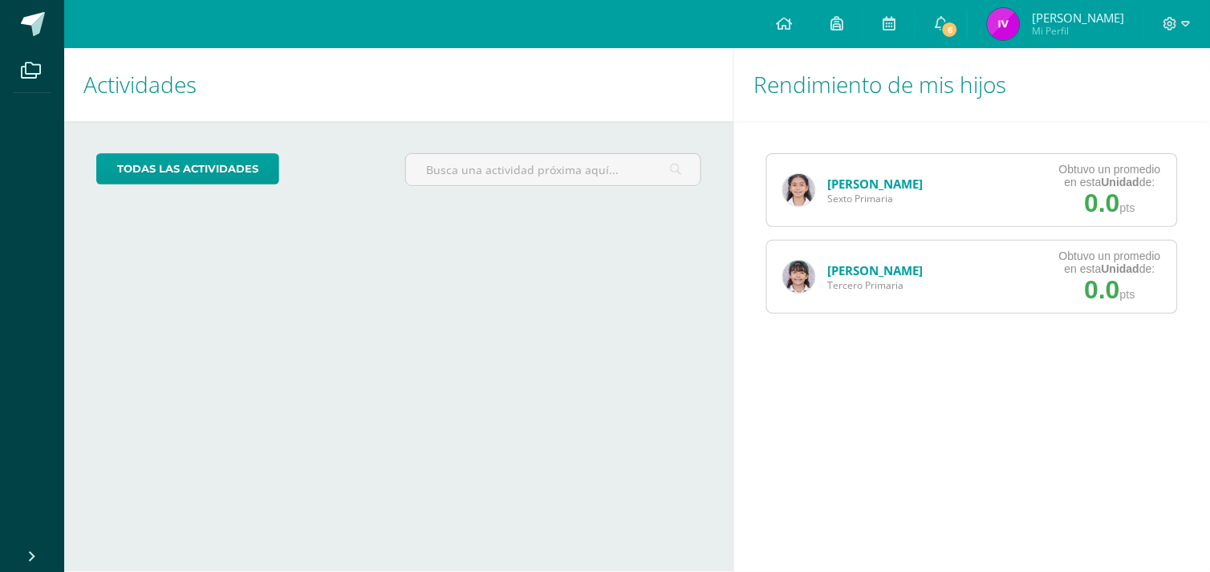
click at [796, 197] on img at bounding box center [799, 190] width 32 height 32
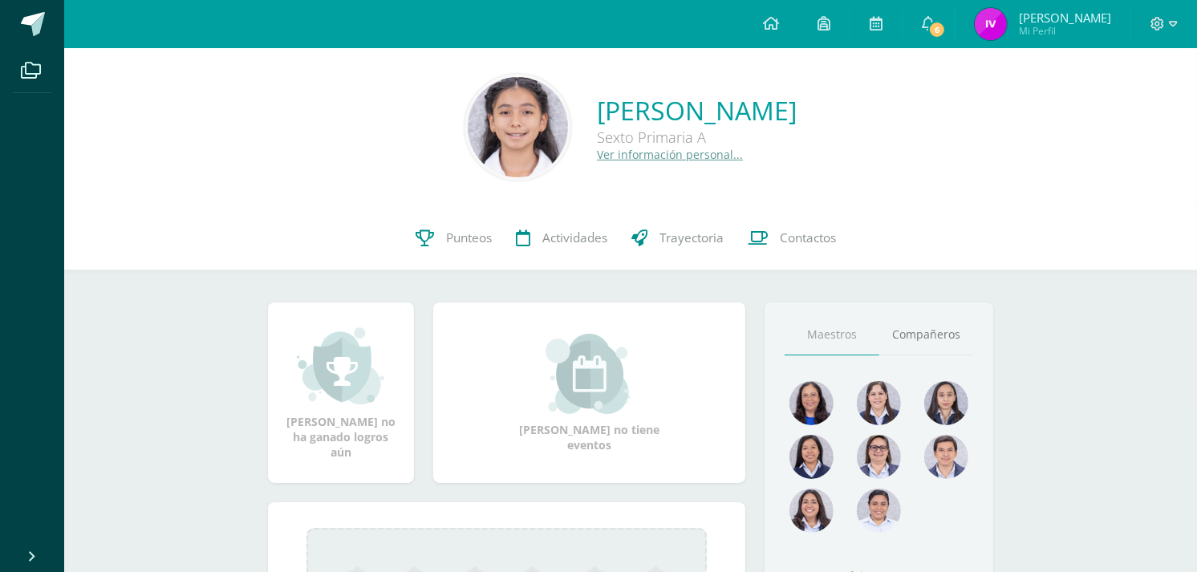
click at [451, 278] on div "[PERSON_NAME] no ha ganado logros aún [PERSON_NAME] no tiene eventos Aquí apare…" at bounding box center [631, 561] width 790 height 583
click at [449, 255] on link "Punteos" at bounding box center [454, 238] width 100 height 64
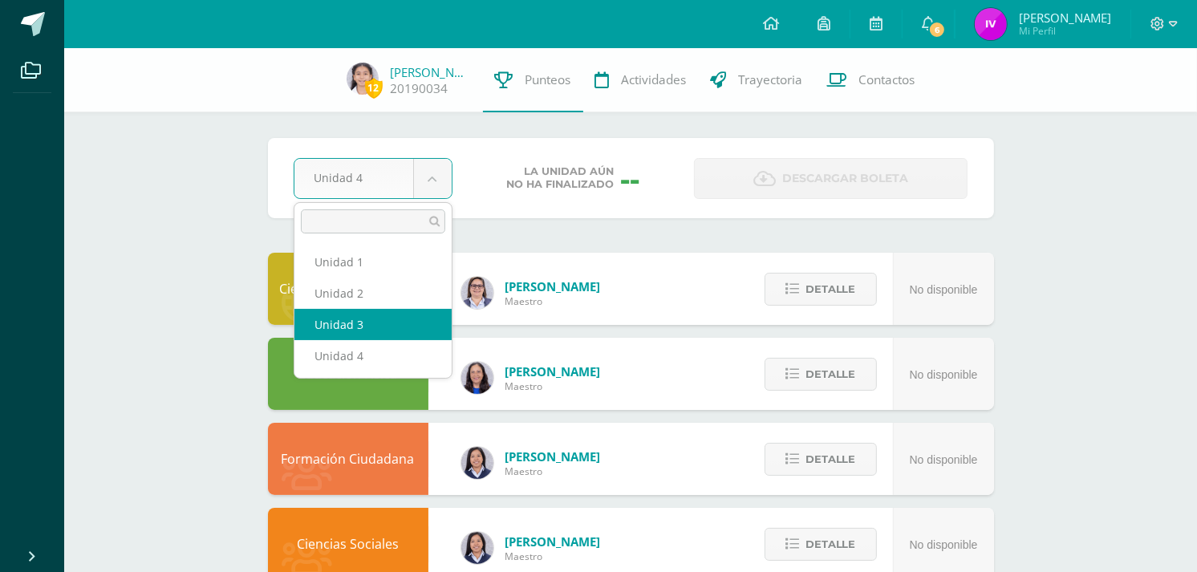
select select "Unidad 3"
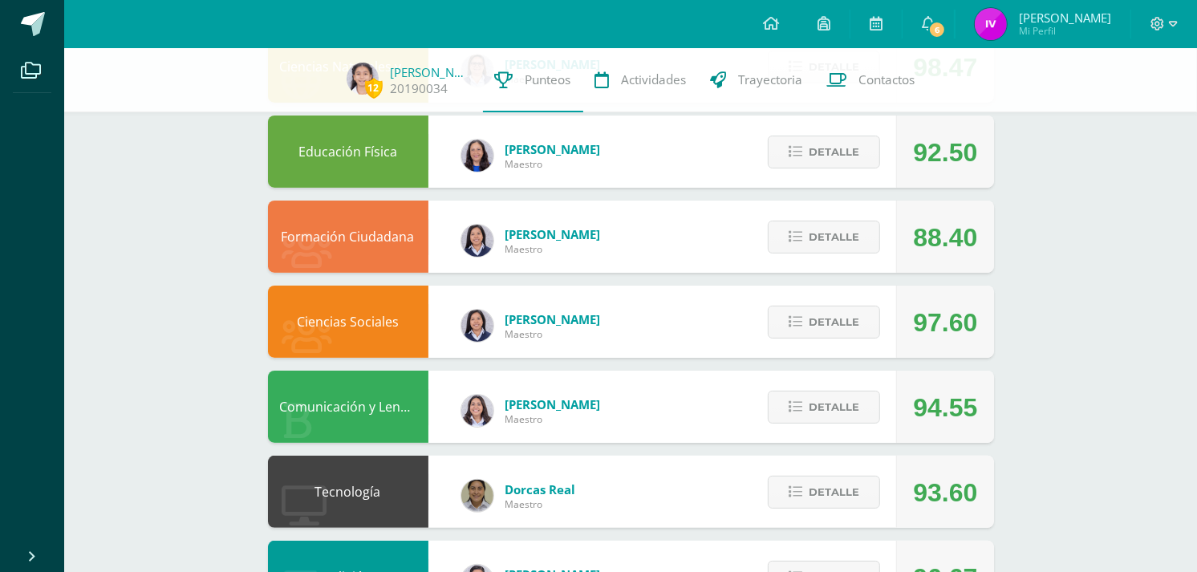
scroll to position [225, 0]
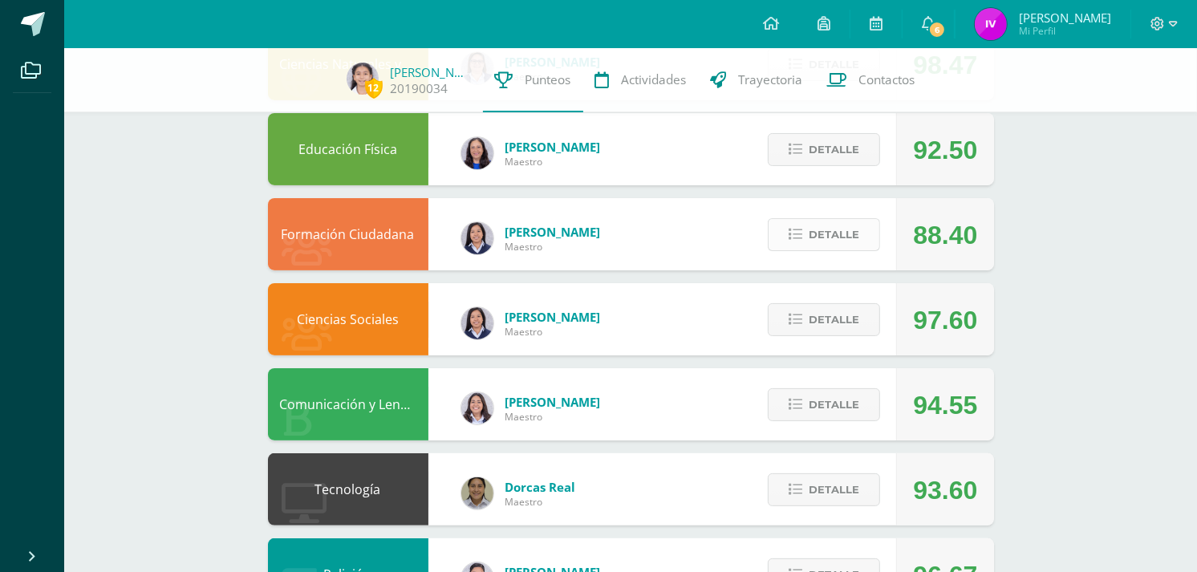
click at [865, 242] on button "Detalle" at bounding box center [824, 234] width 112 height 33
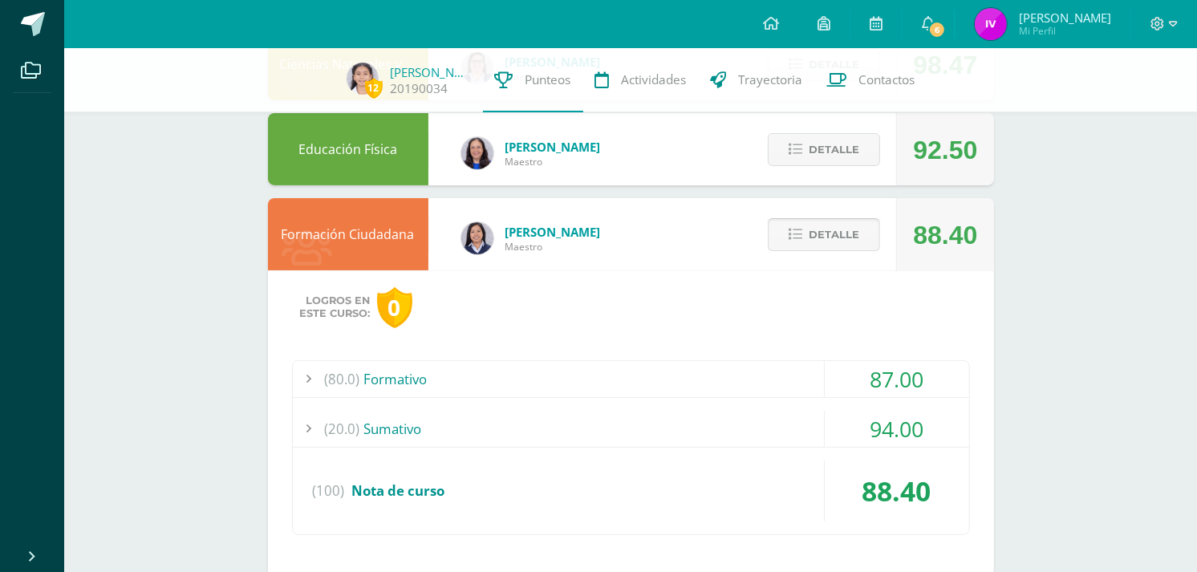
click at [865, 242] on button "Detalle" at bounding box center [824, 234] width 112 height 33
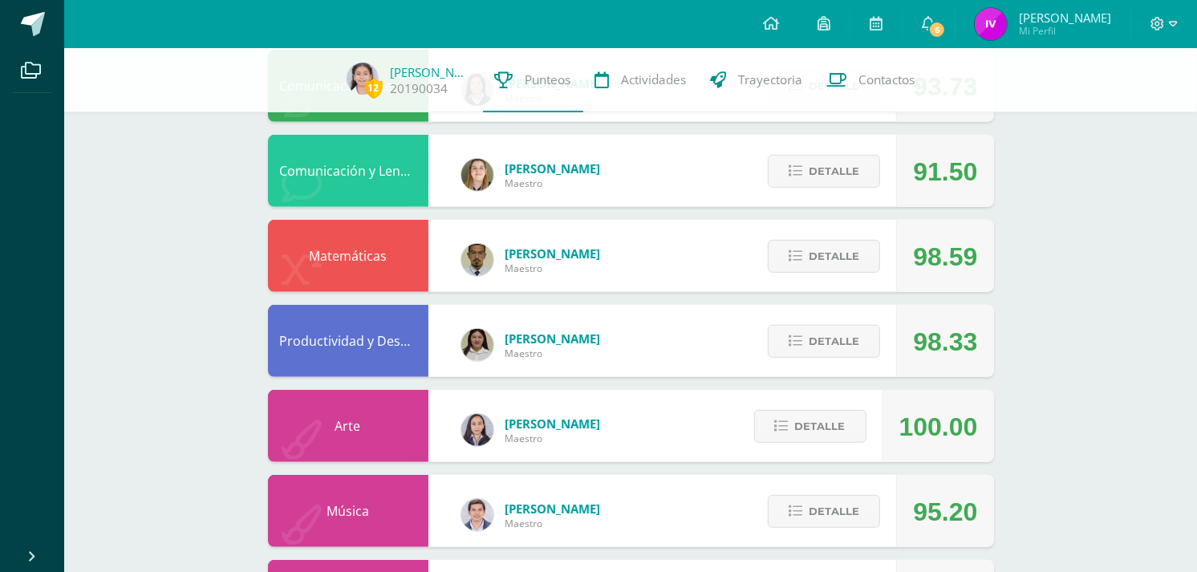
scroll to position [891, 0]
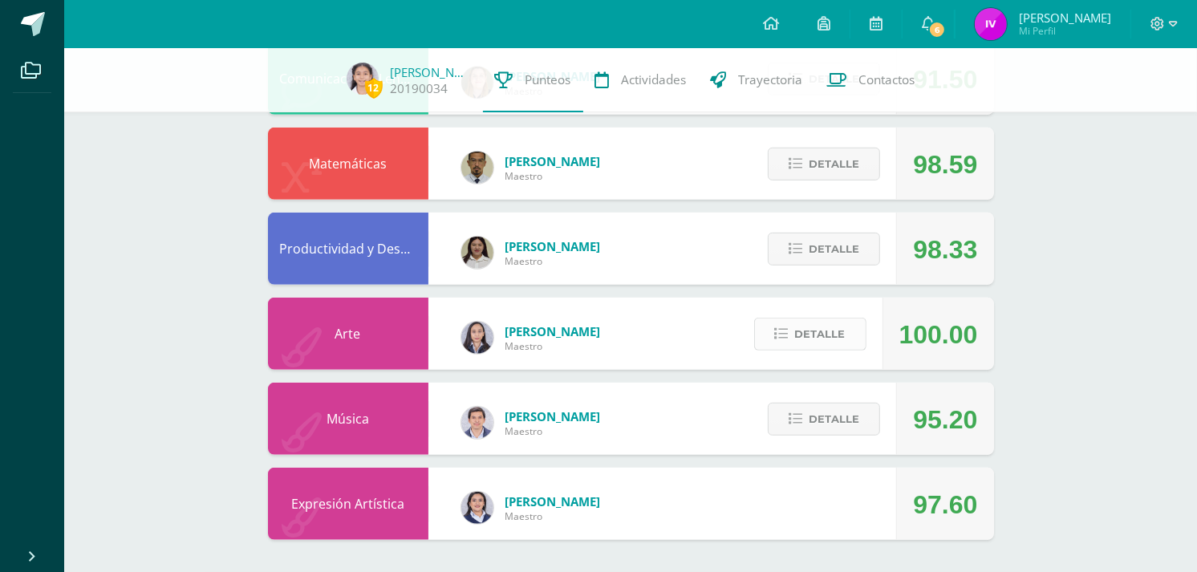
click at [810, 342] on span "Detalle" at bounding box center [820, 334] width 51 height 30
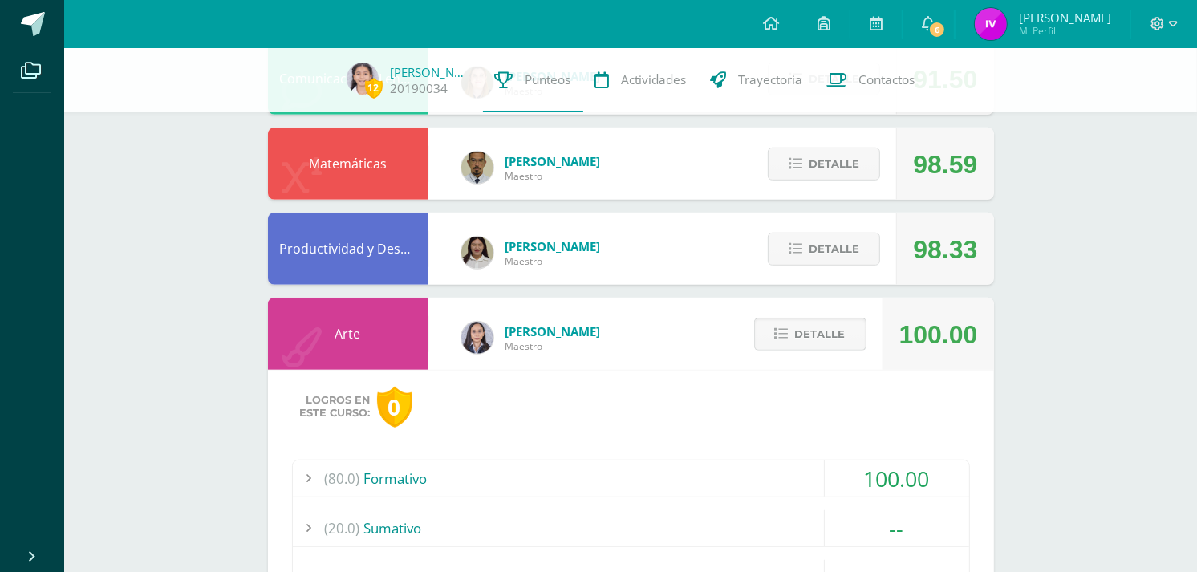
scroll to position [955, 0]
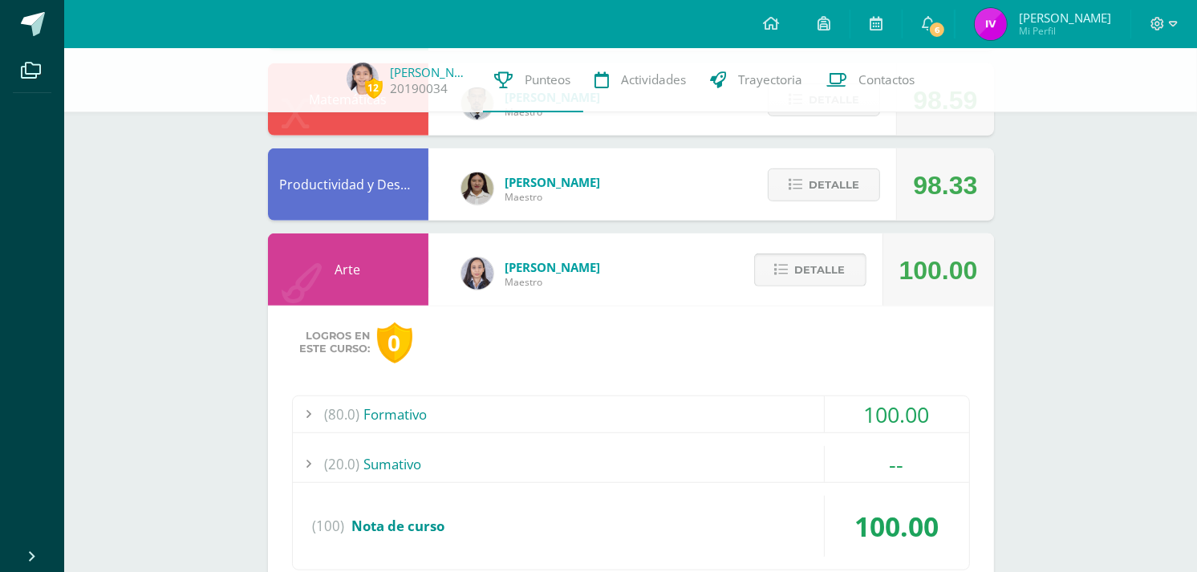
click at [802, 262] on span "Detalle" at bounding box center [820, 270] width 51 height 30
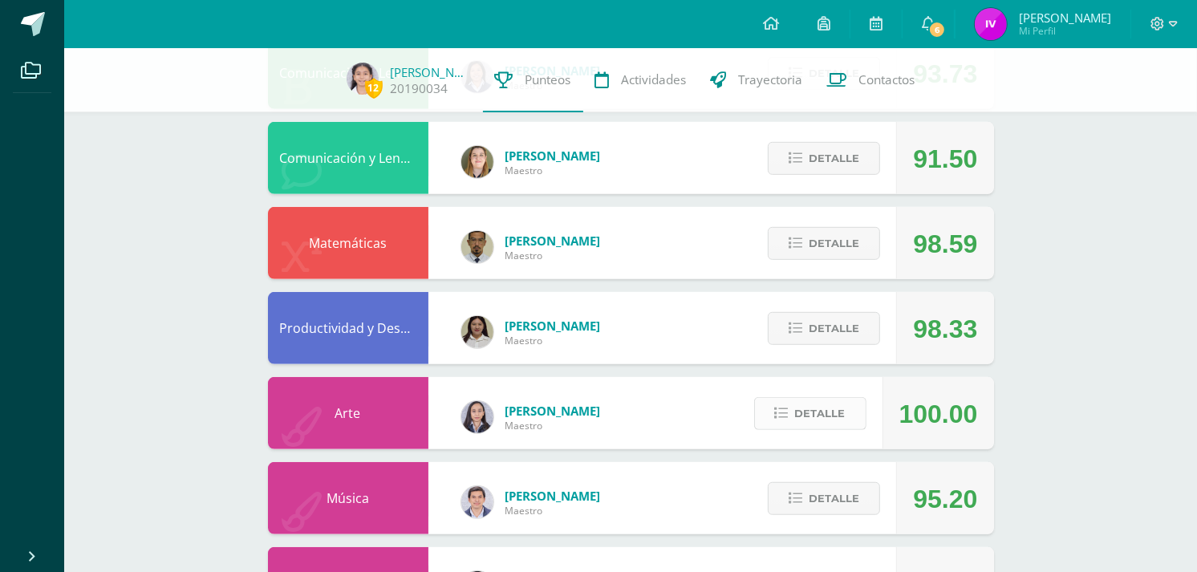
scroll to position [809, 0]
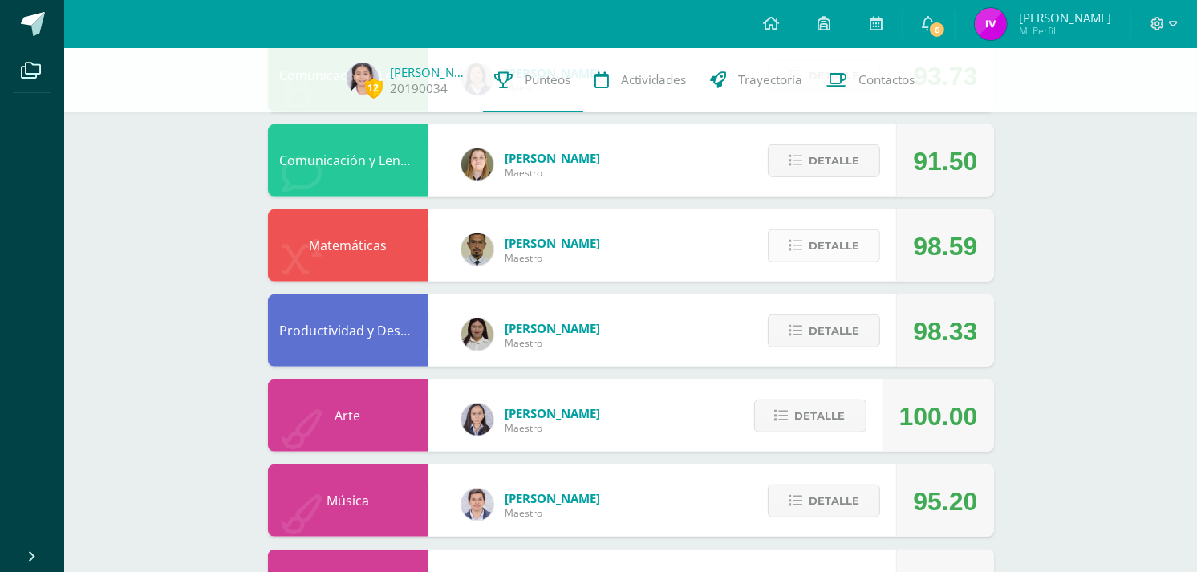
click at [802, 251] on icon at bounding box center [796, 246] width 14 height 14
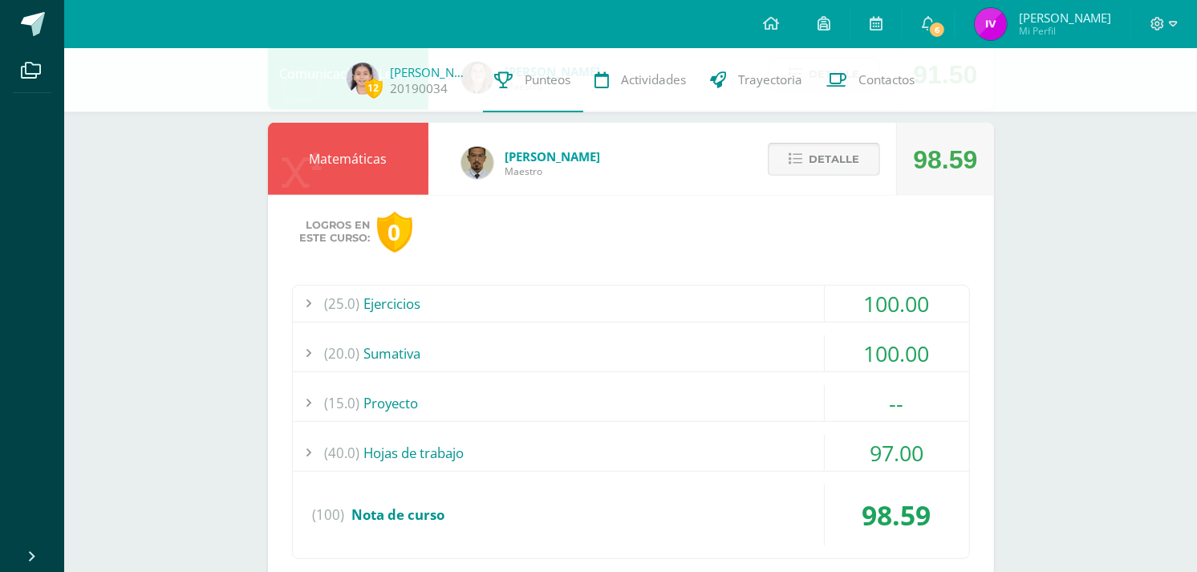
scroll to position [935, 0]
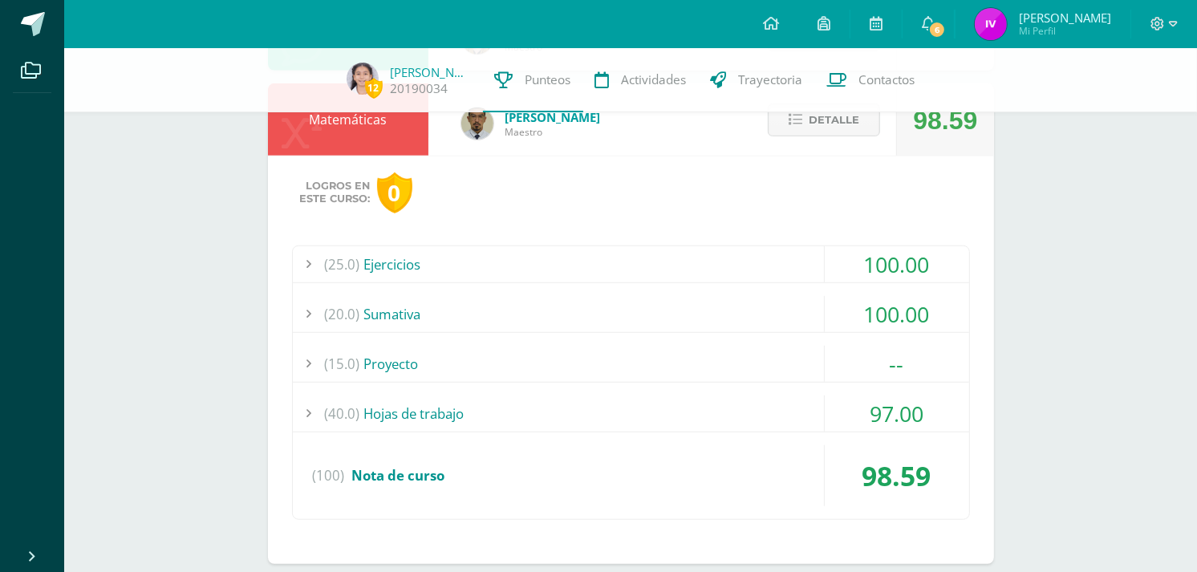
click at [751, 350] on div "(15.0) Proyecto" at bounding box center [631, 364] width 676 height 36
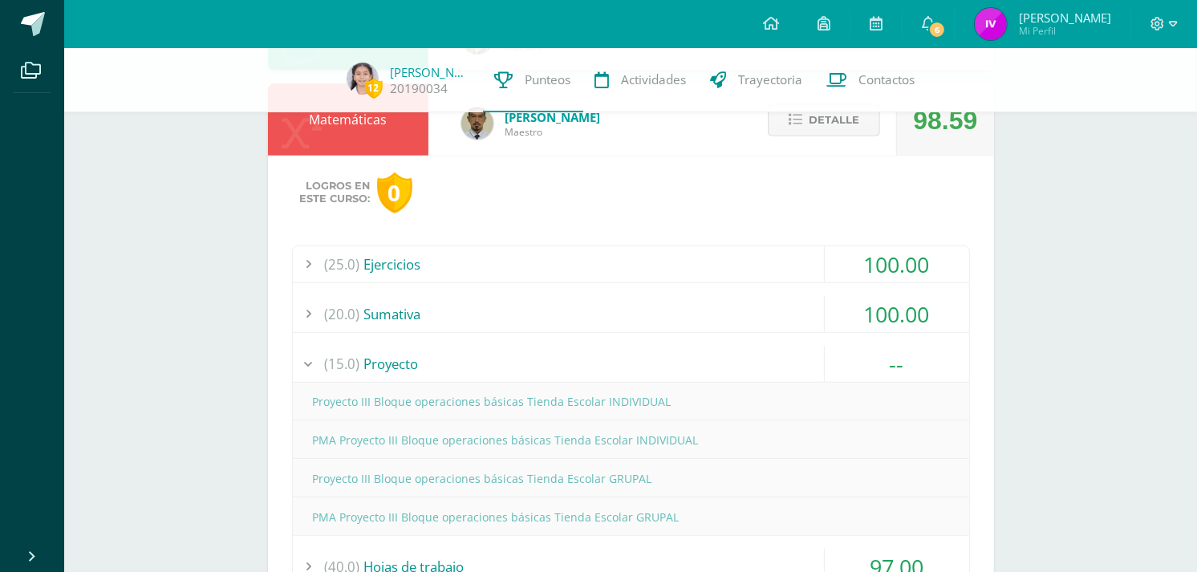
click at [836, 132] on span "Detalle" at bounding box center [834, 120] width 51 height 30
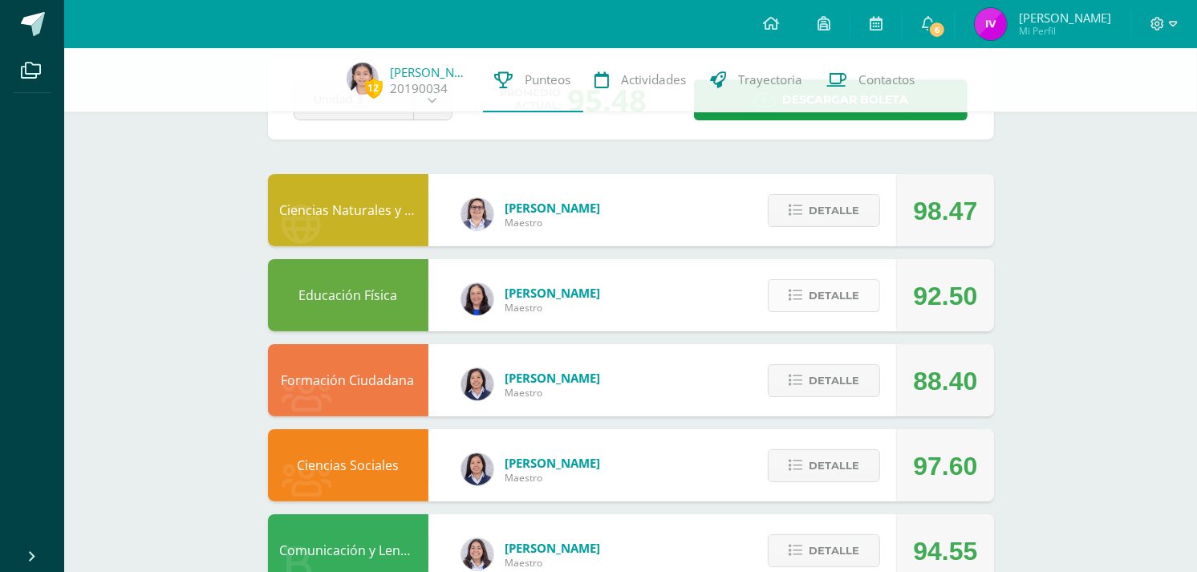
scroll to position [78, 0]
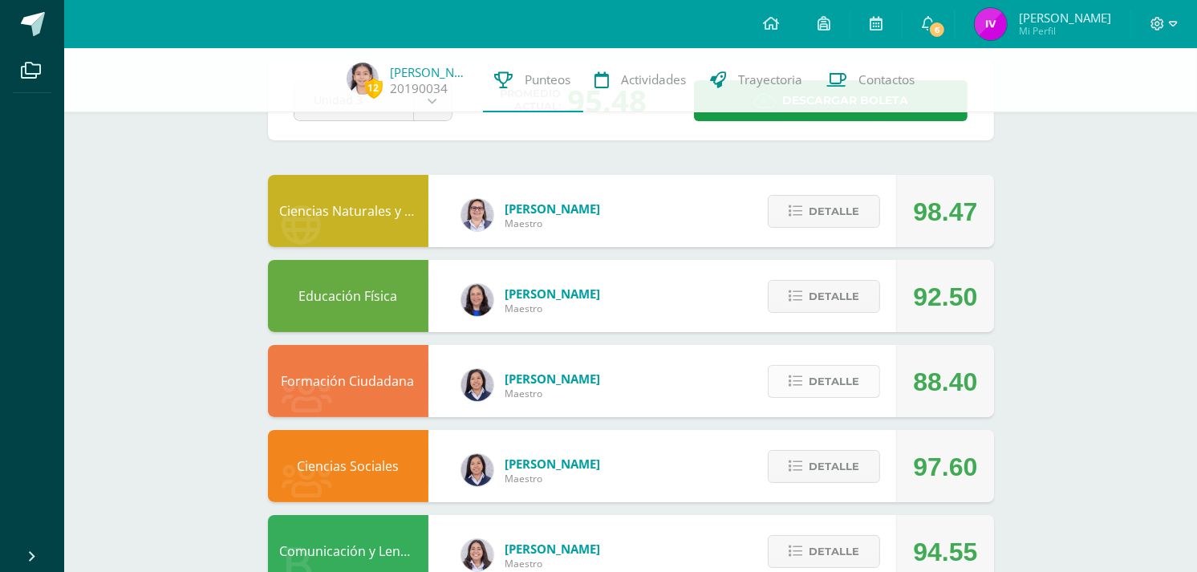
click at [802, 392] on button "Detalle" at bounding box center [824, 381] width 112 height 33
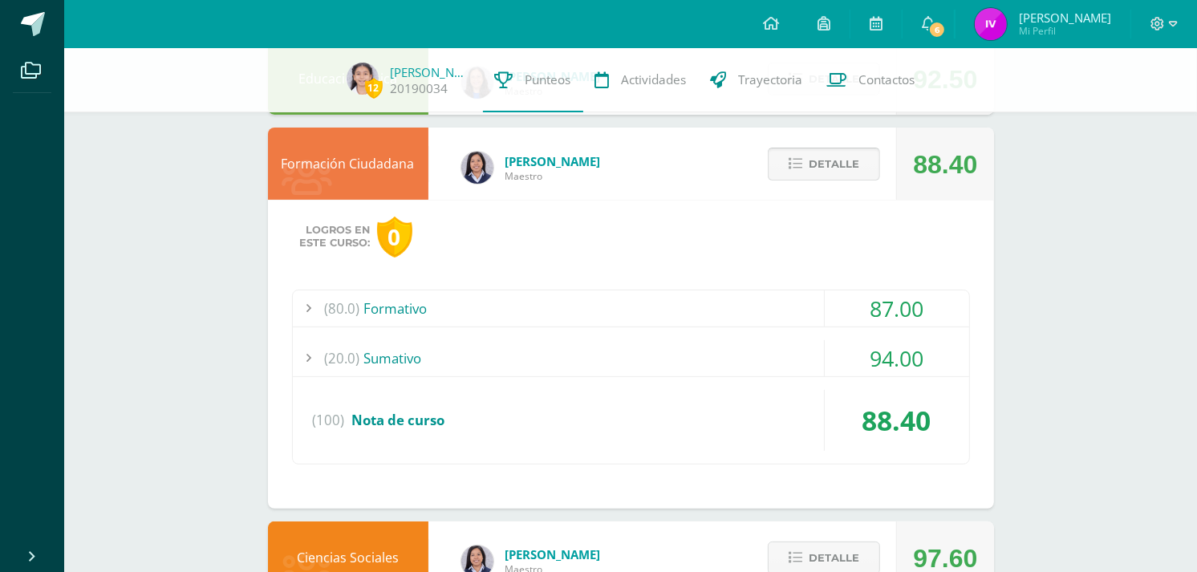
scroll to position [297, 0]
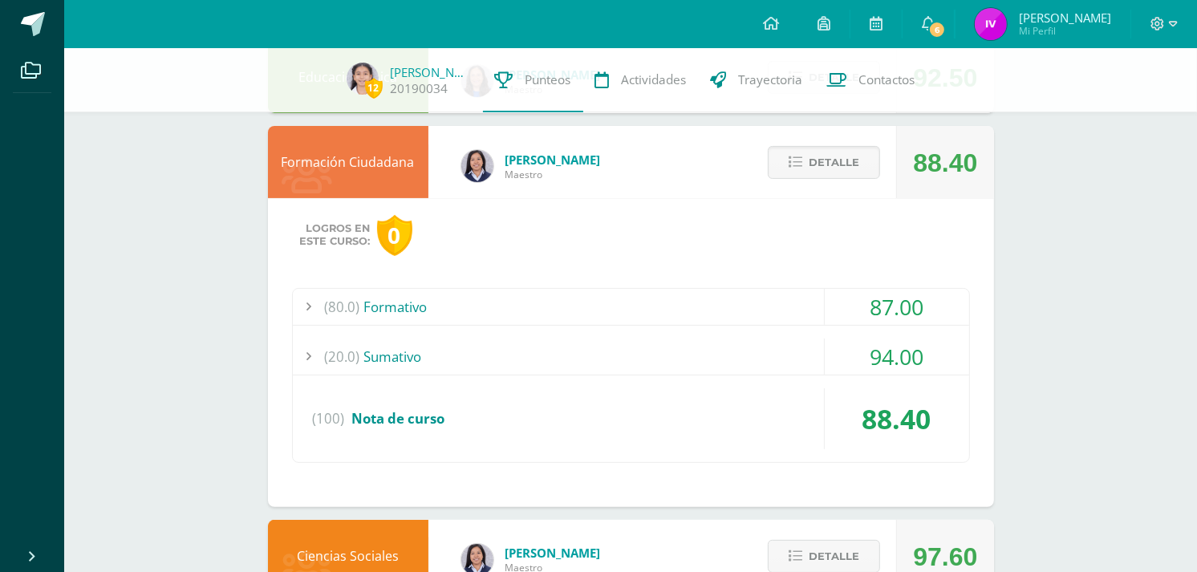
click at [724, 302] on div "(80.0) Formativo" at bounding box center [631, 307] width 676 height 36
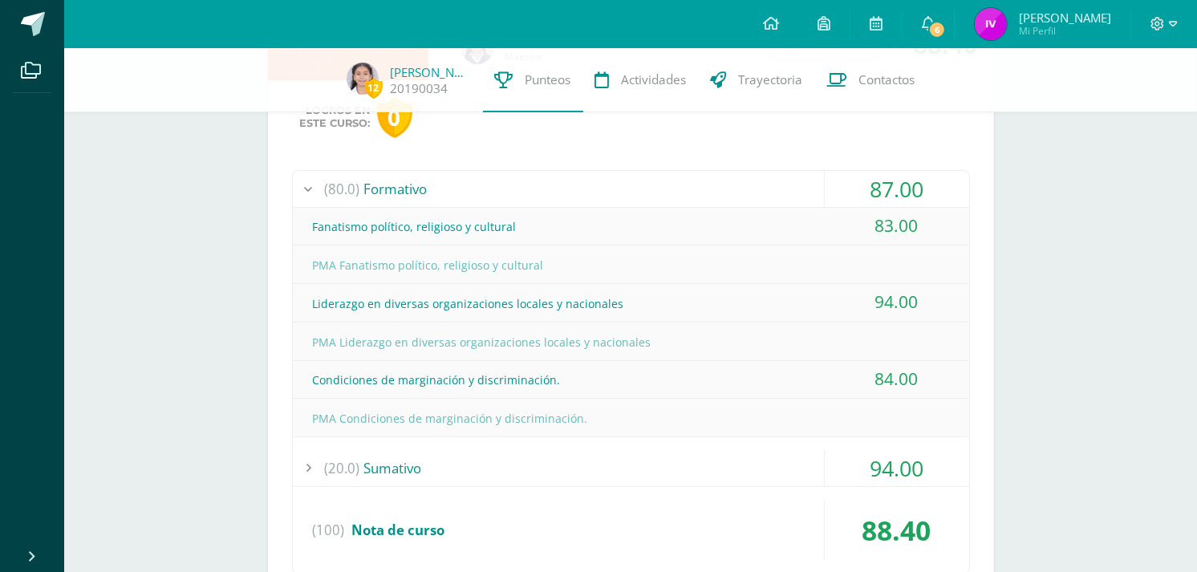
scroll to position [441, 0]
